Goal: Transaction & Acquisition: Purchase product/service

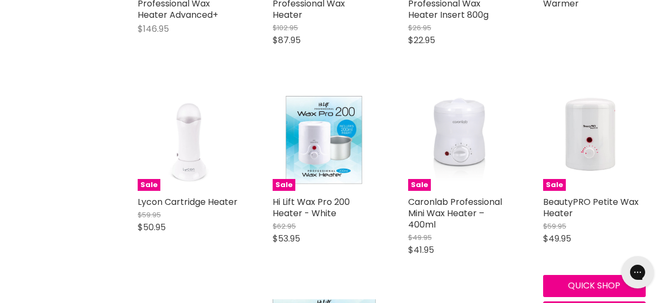
scroll to position [457, 0]
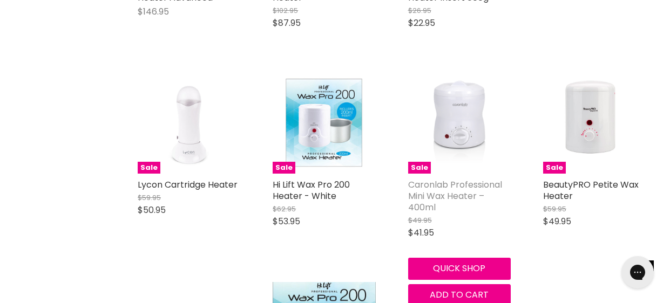
click at [441, 192] on link "Caronlab Professional Mini Wax Heater – 400ml" at bounding box center [455, 196] width 94 height 35
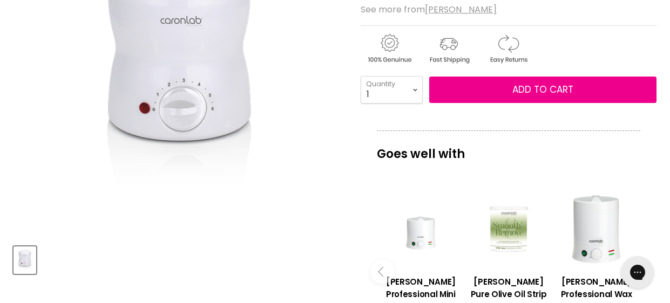
scroll to position [300, 0]
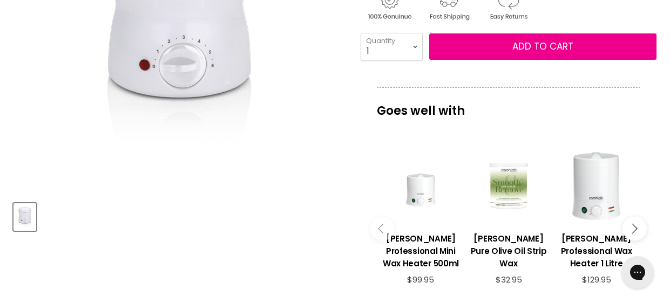
click at [638, 222] on button "Main content" at bounding box center [634, 229] width 24 height 24
